Goal: Information Seeking & Learning: Stay updated

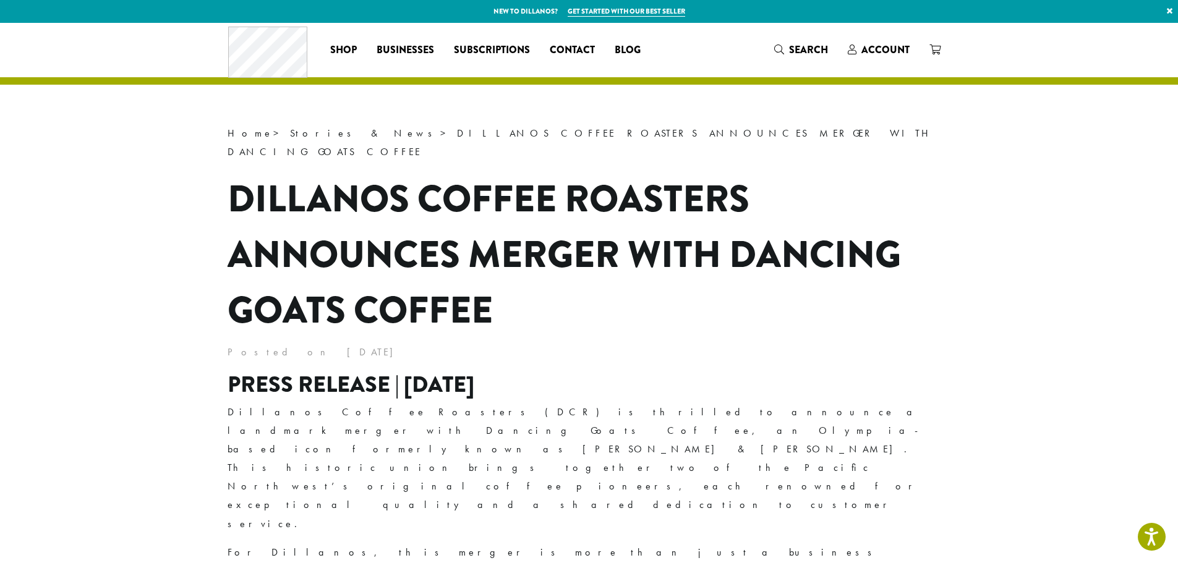
click at [854, 343] on p "Posted on [DATE]" at bounding box center [590, 352] width 724 height 19
